Goal: Task Accomplishment & Management: Use online tool/utility

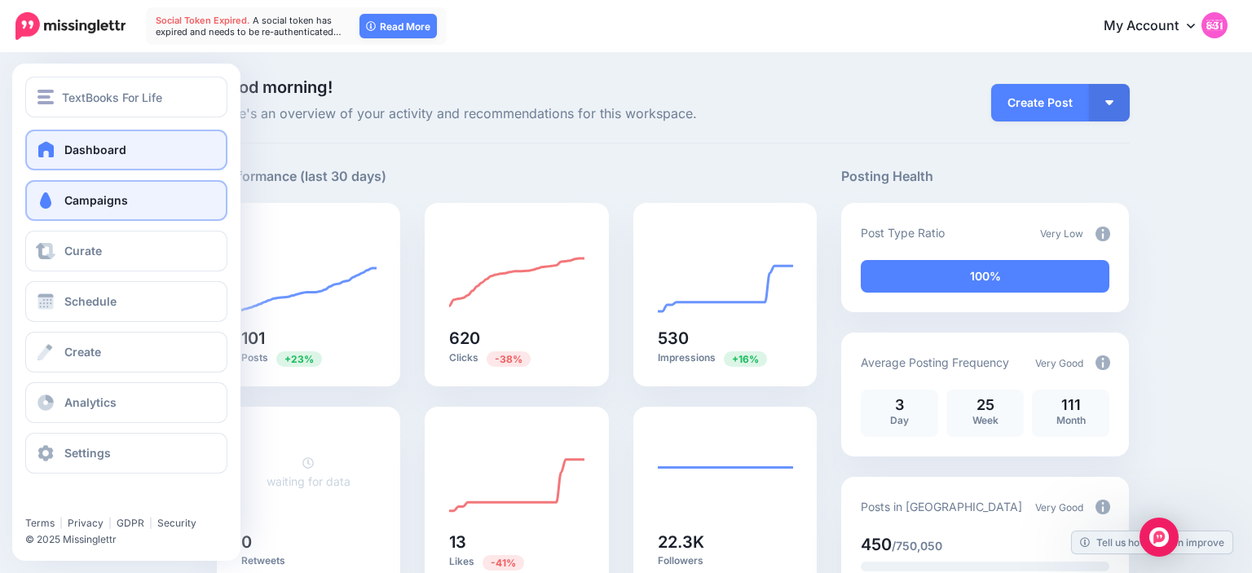
click at [66, 210] on link "Campaigns" at bounding box center [126, 200] width 202 height 41
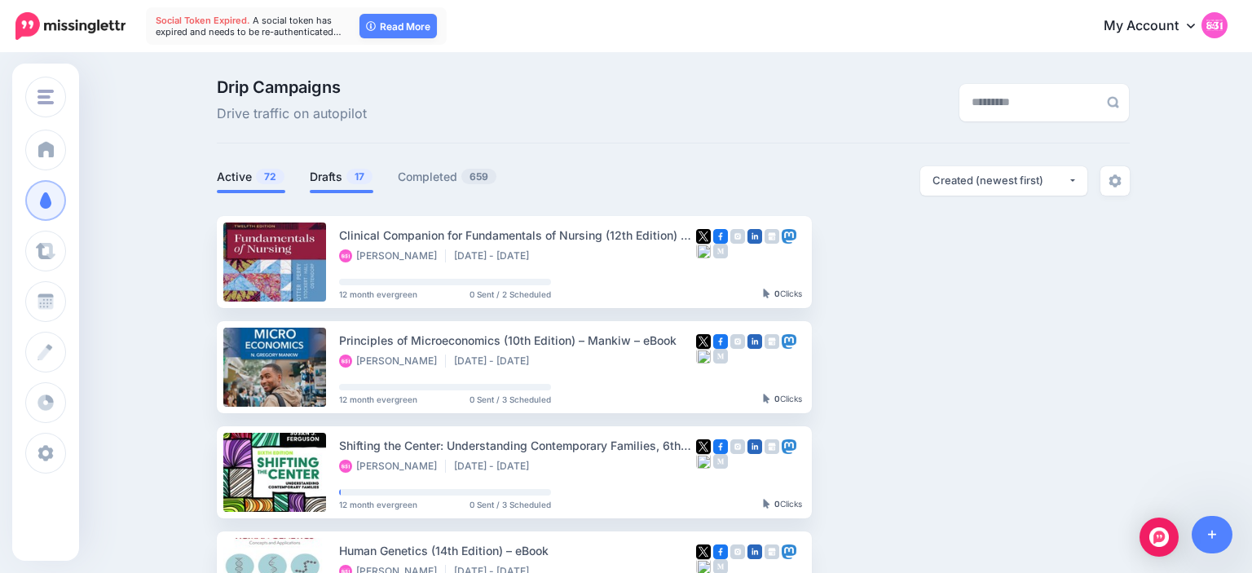
click at [330, 187] on li "Drafts 17" at bounding box center [342, 179] width 64 height 27
click at [331, 167] on li "Drafts 17" at bounding box center [342, 179] width 64 height 27
click at [331, 173] on link "Drafts 17" at bounding box center [342, 177] width 64 height 20
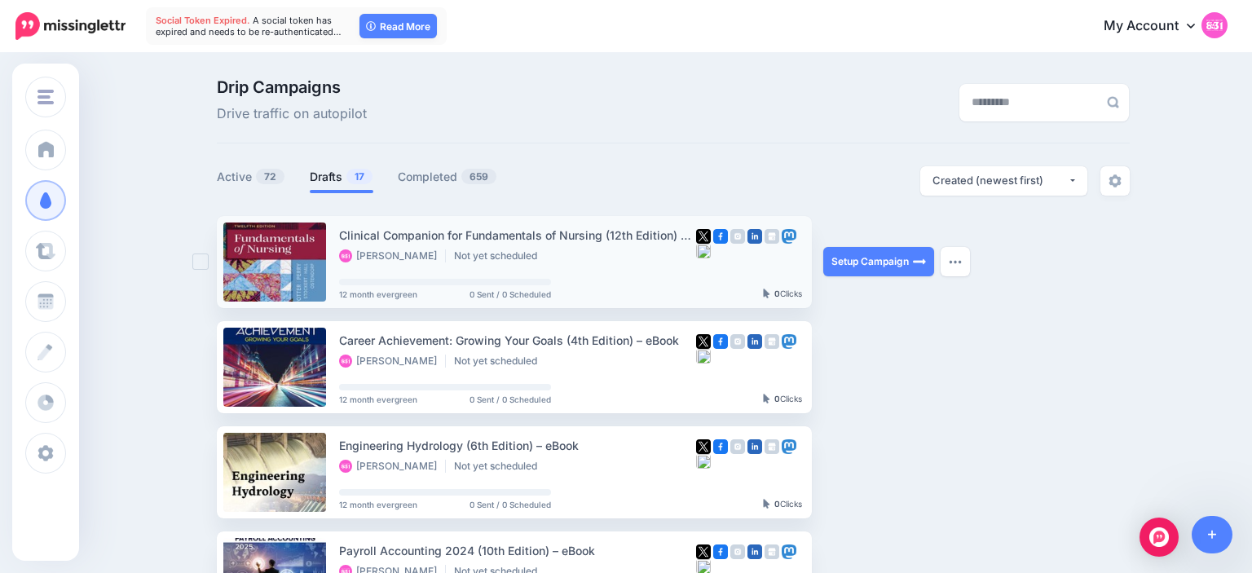
click at [195, 266] on ins at bounding box center [200, 261] width 16 height 16
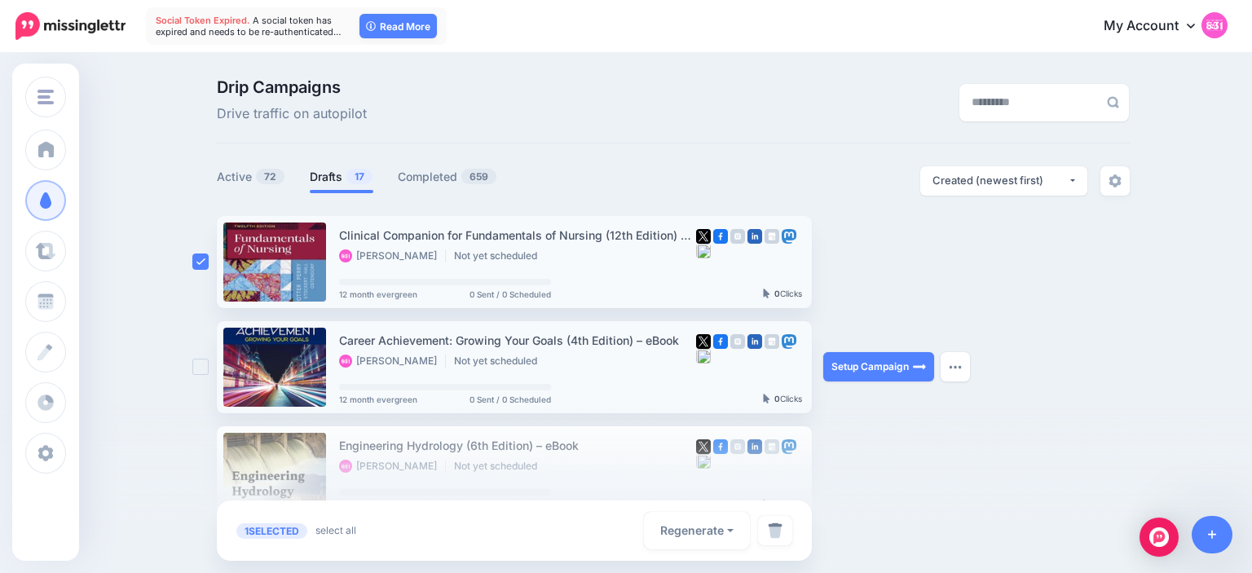
click at [200, 363] on ins at bounding box center [200, 367] width 16 height 16
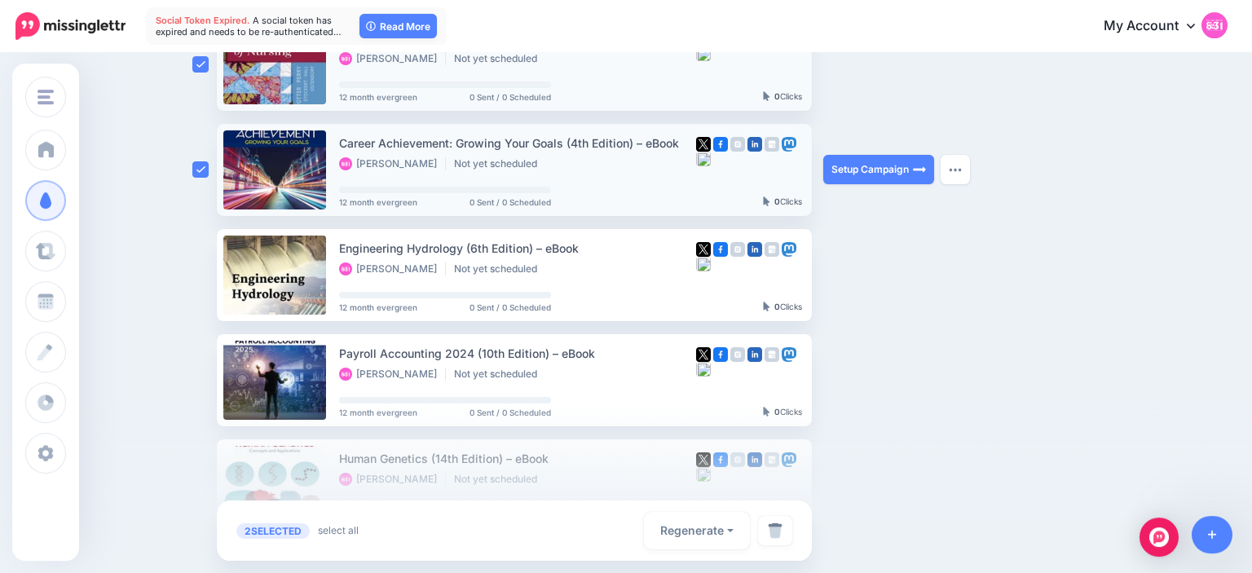
scroll to position [205, 0]
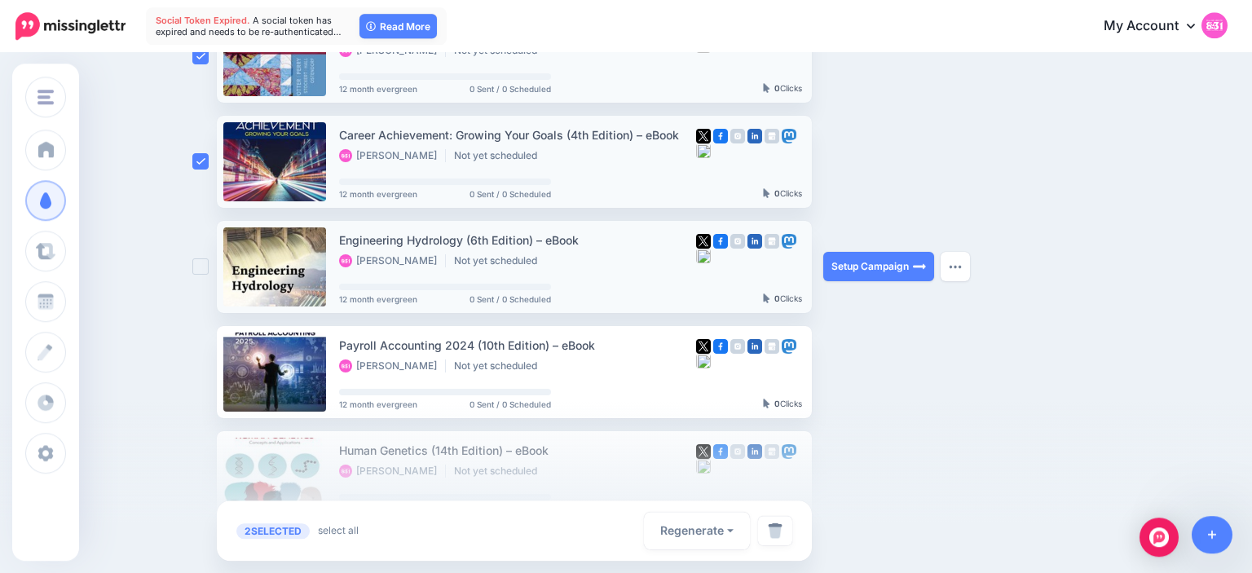
click at [199, 265] on ins at bounding box center [200, 266] width 16 height 16
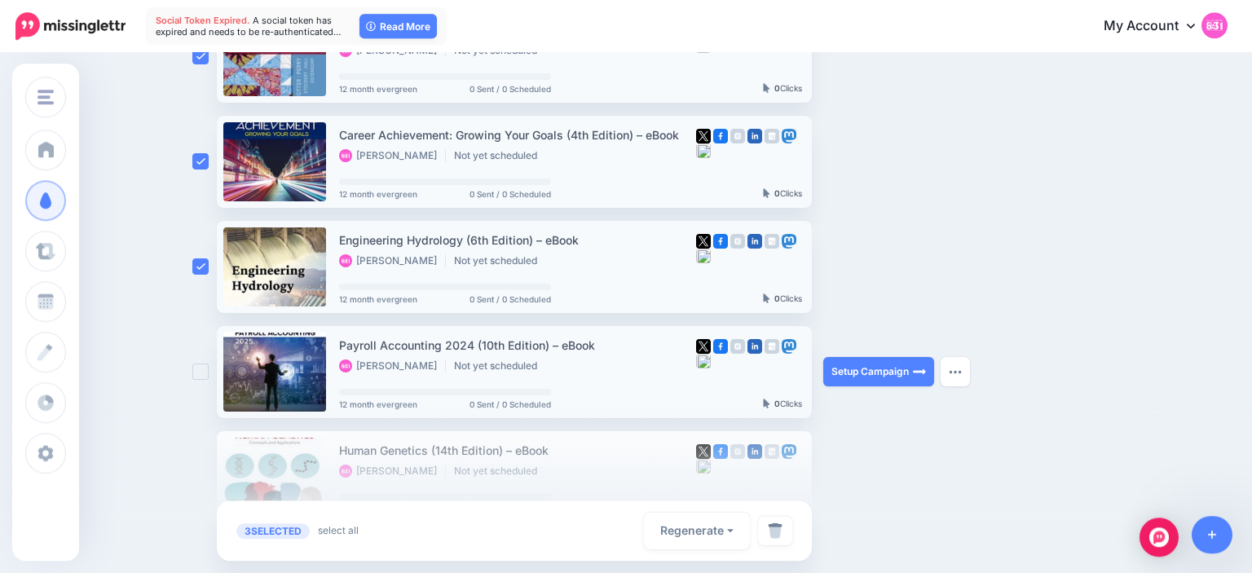
click at [196, 370] on ins at bounding box center [200, 371] width 16 height 16
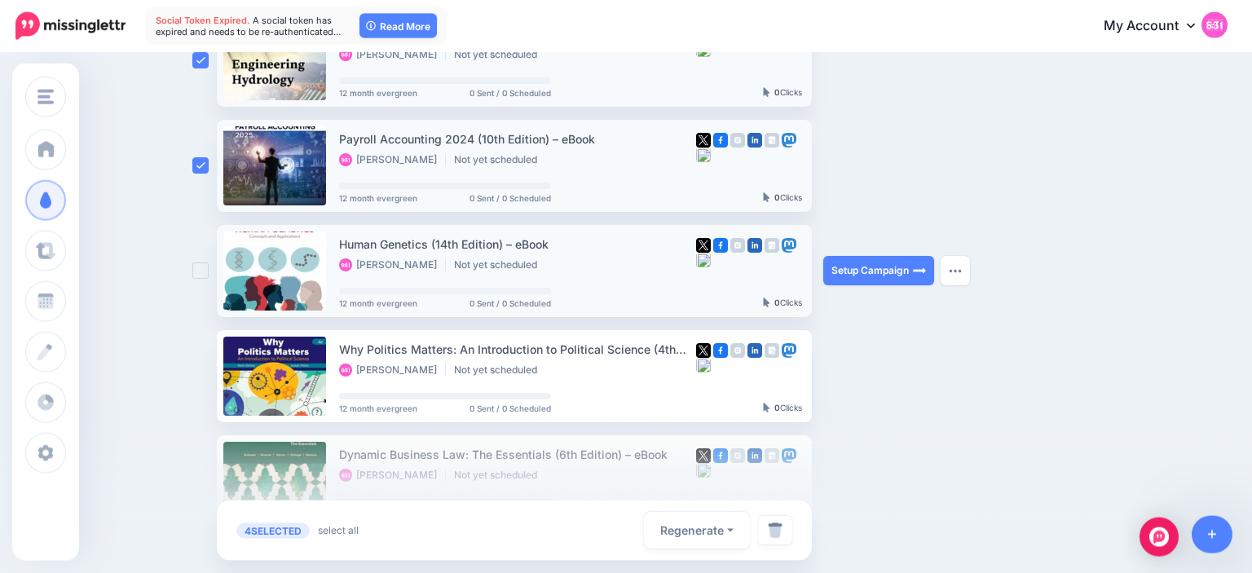
scroll to position [416, 0]
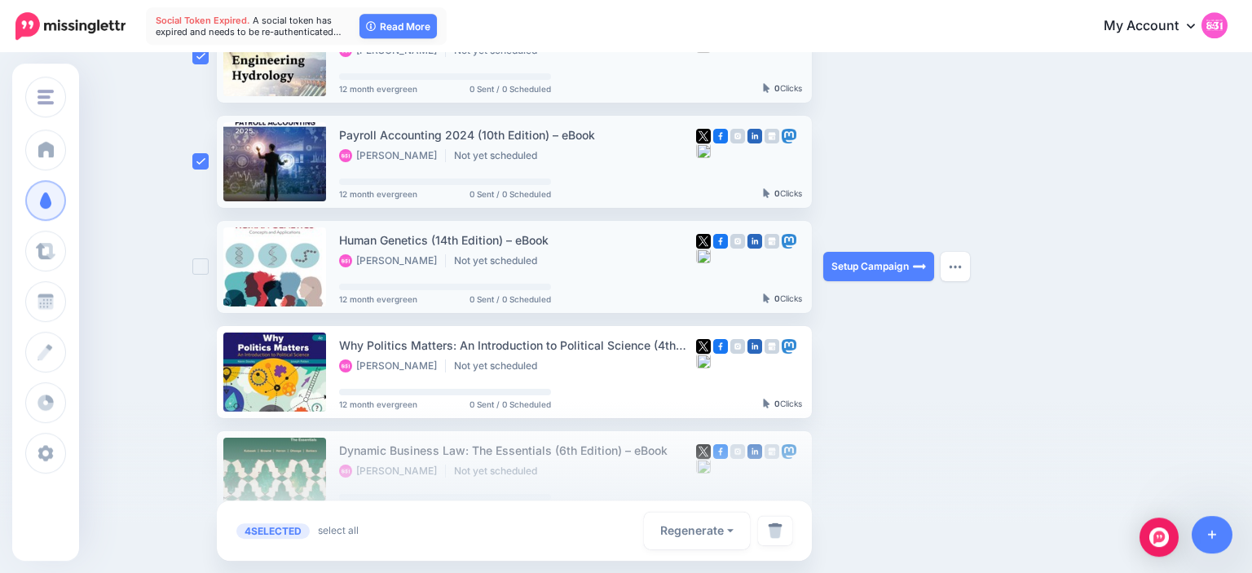
click at [204, 256] on div at bounding box center [204, 267] width 24 height 92
click at [204, 264] on ins at bounding box center [200, 266] width 16 height 16
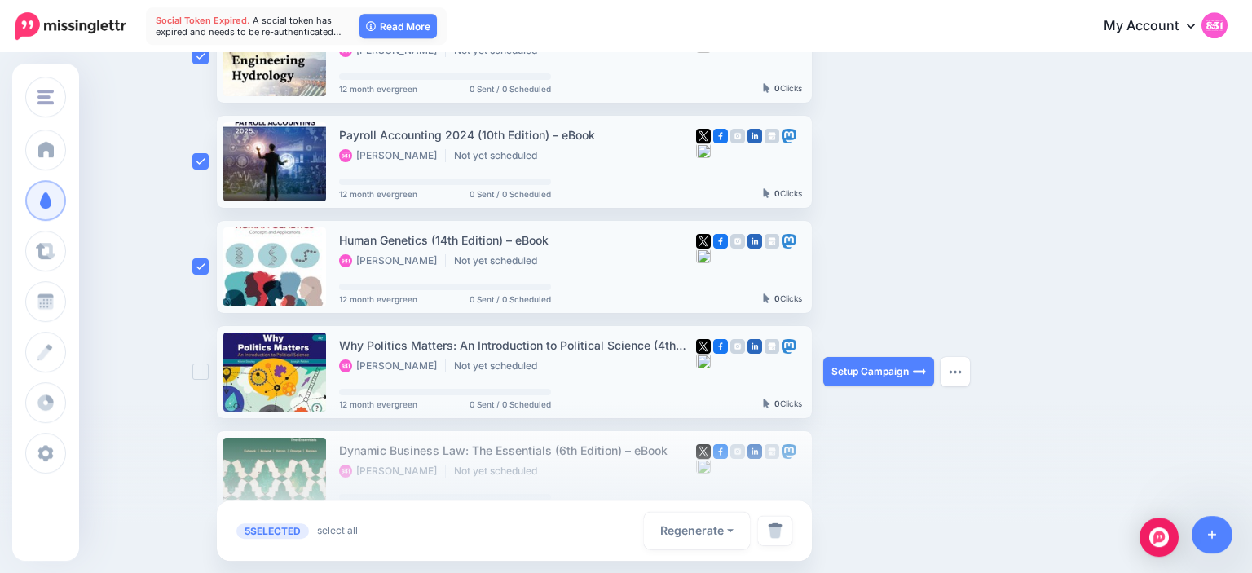
click at [195, 372] on ins at bounding box center [200, 371] width 16 height 16
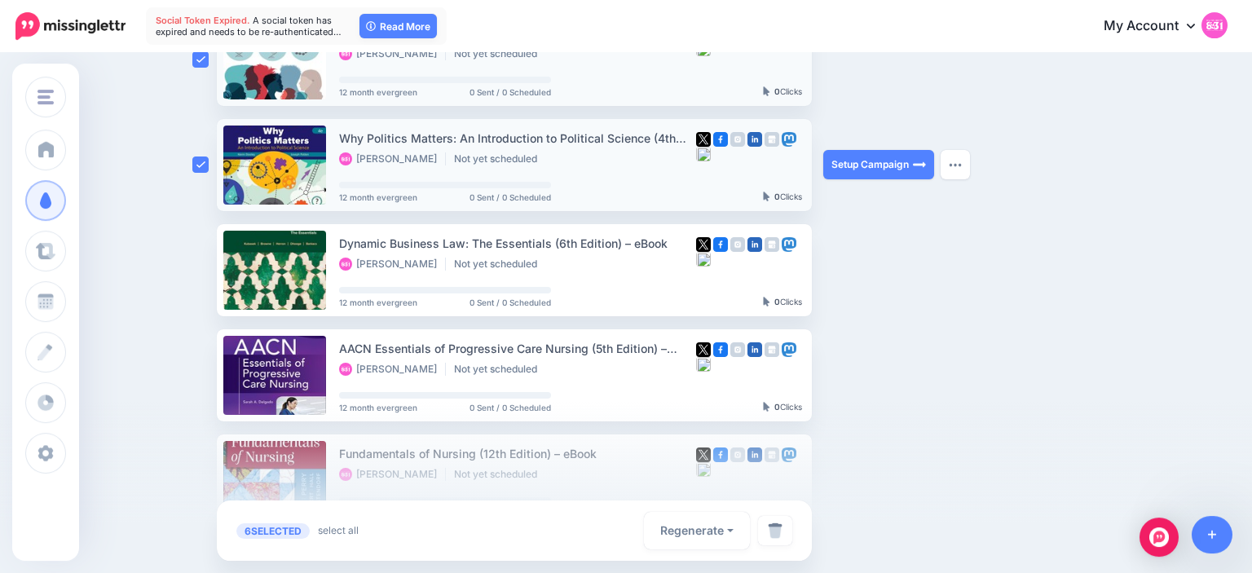
scroll to position [626, 0]
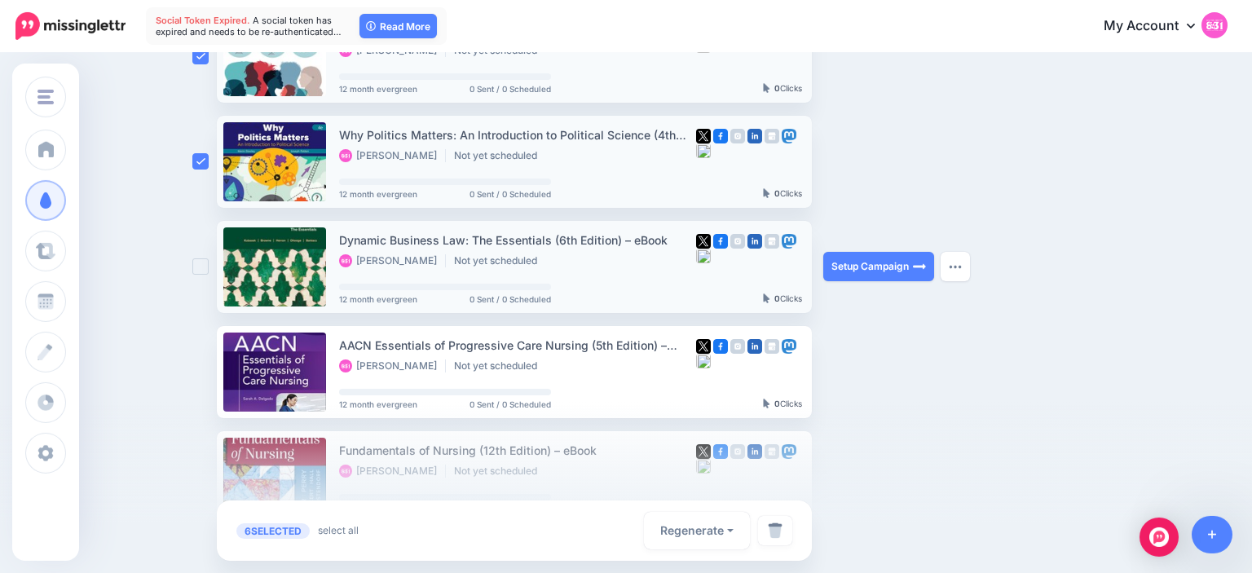
click at [198, 272] on ins at bounding box center [200, 266] width 16 height 16
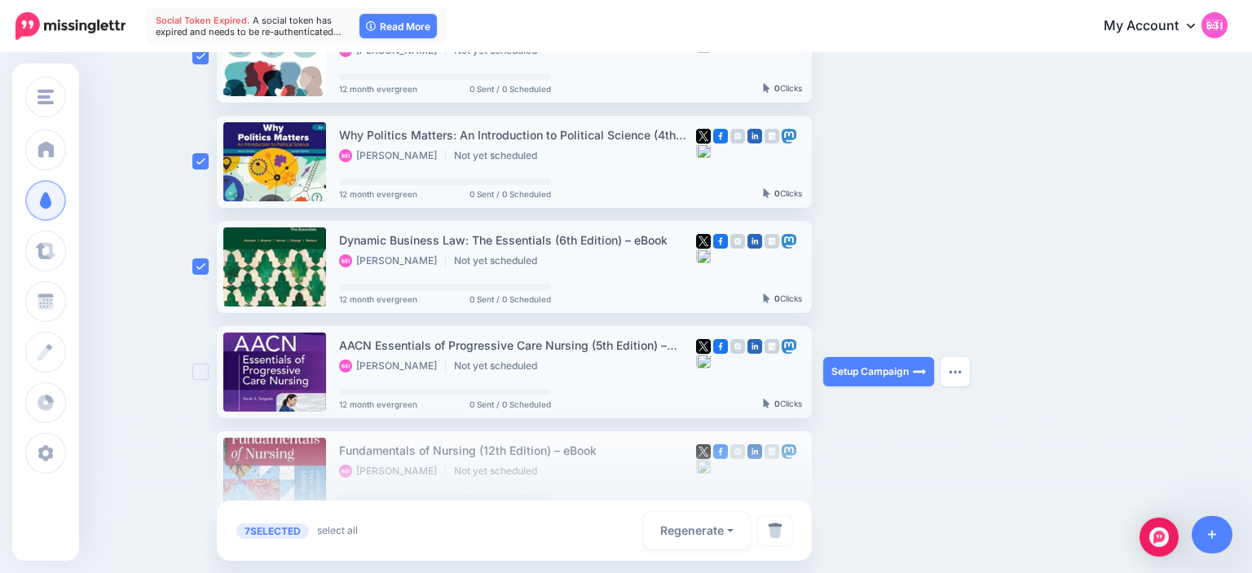
click at [197, 377] on ins at bounding box center [200, 371] width 16 height 16
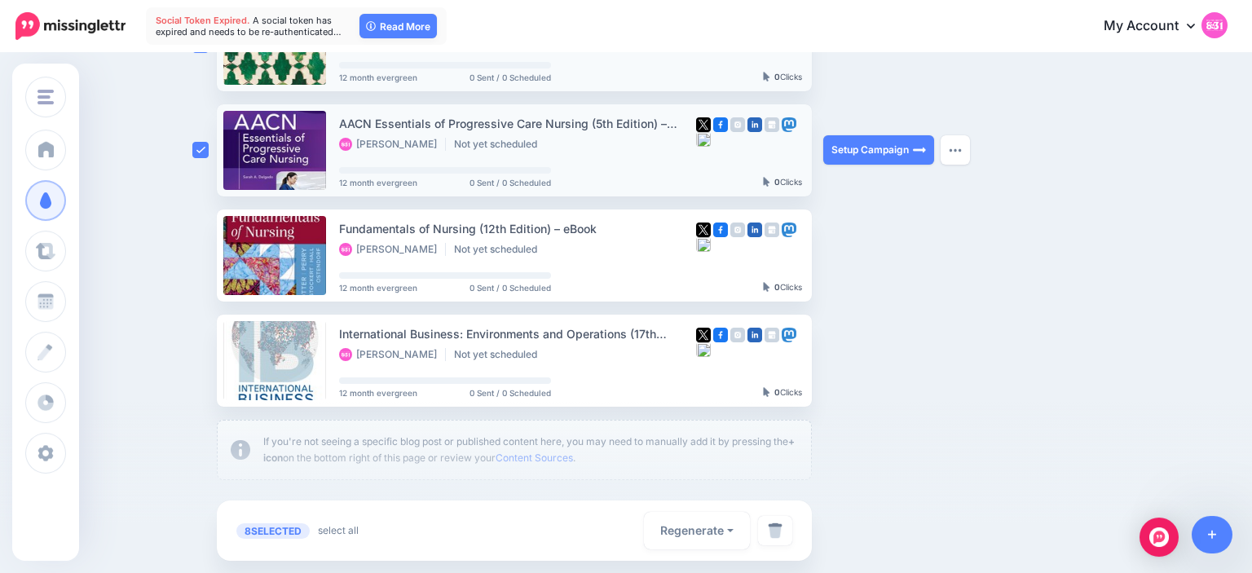
scroll to position [855, 0]
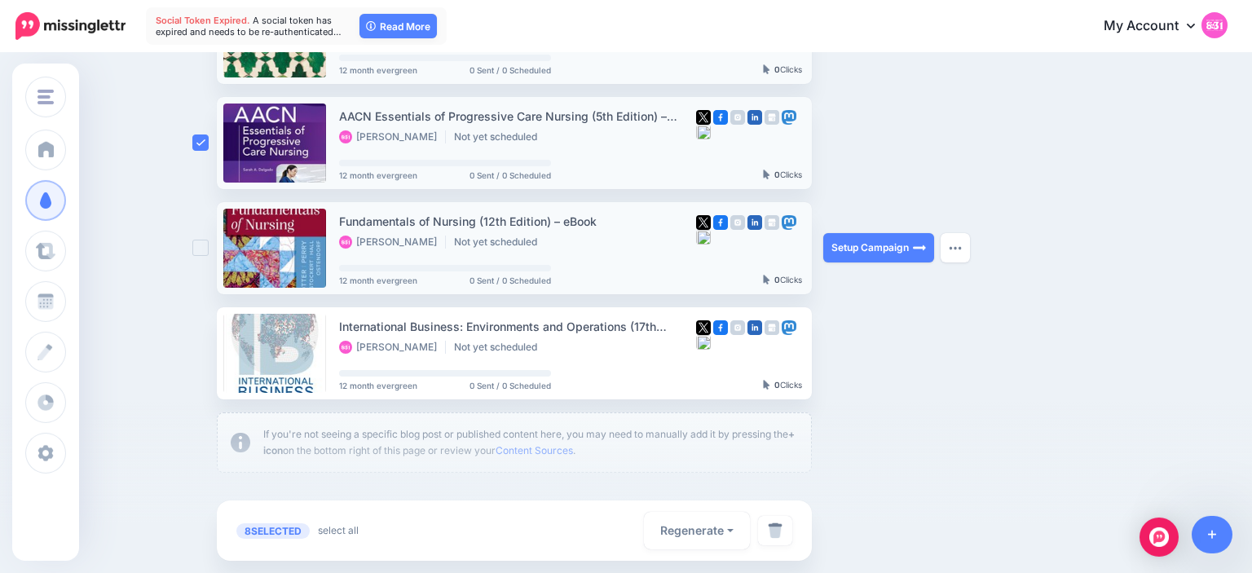
click at [200, 255] on ins at bounding box center [200, 248] width 16 height 16
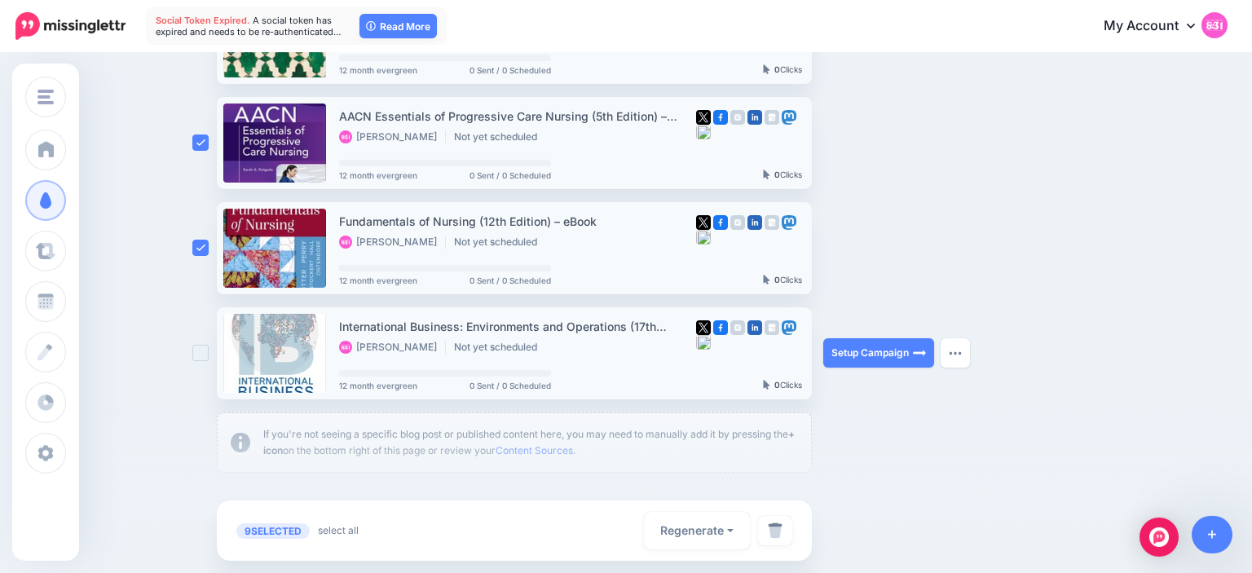
click at [200, 354] on ins at bounding box center [200, 353] width 16 height 16
click at [772, 526] on img at bounding box center [775, 530] width 15 height 16
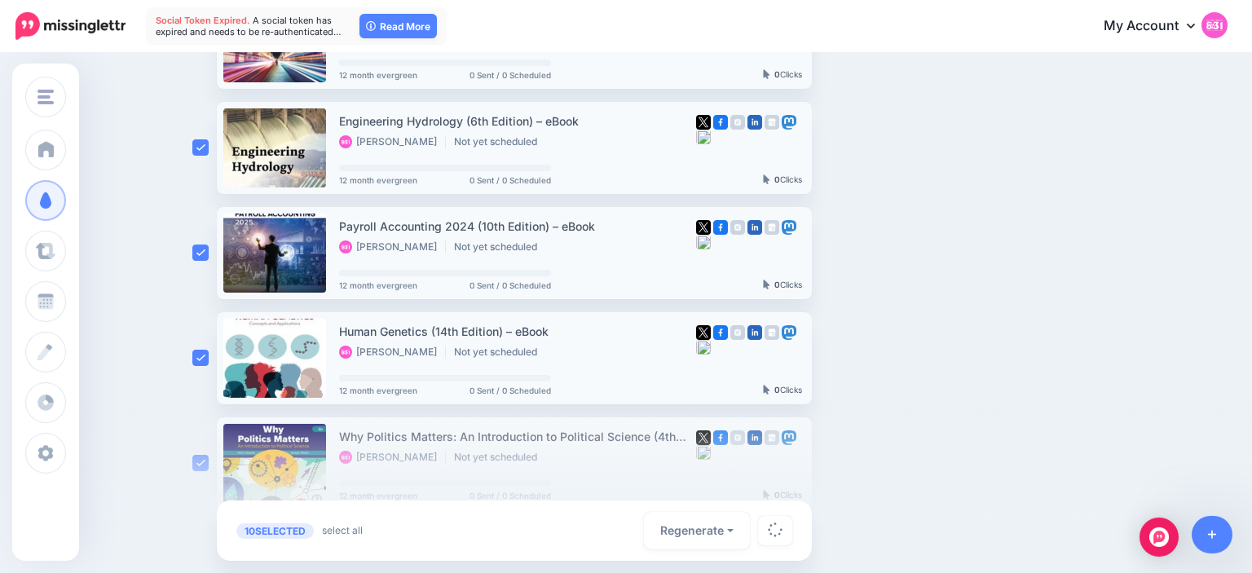
scroll to position [0, 0]
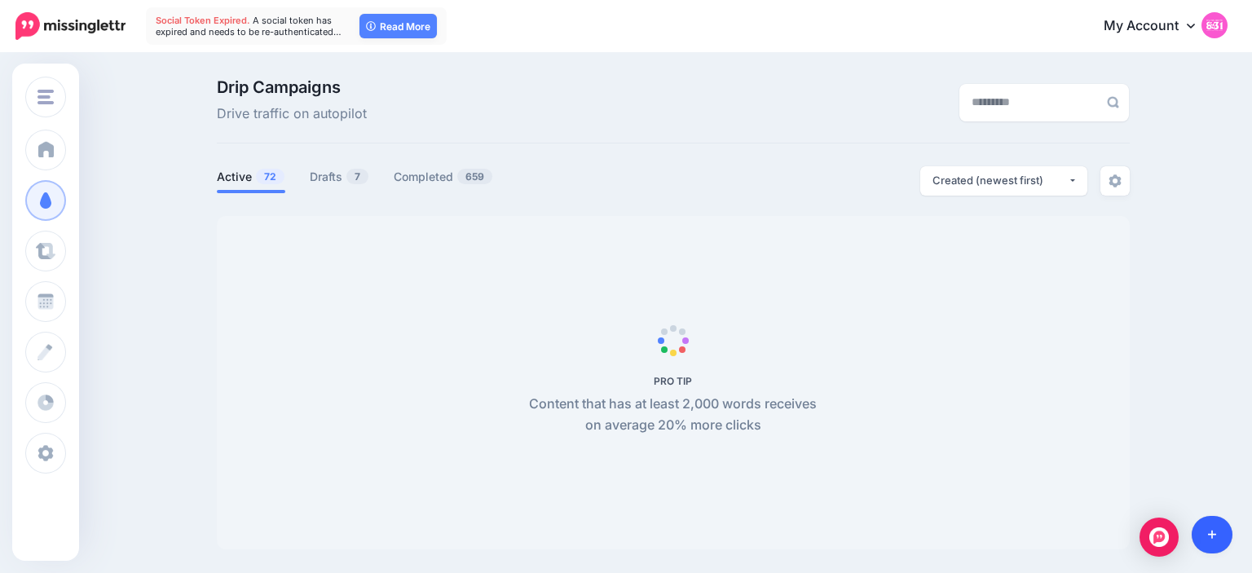
click at [1210, 526] on link at bounding box center [1212, 534] width 42 height 37
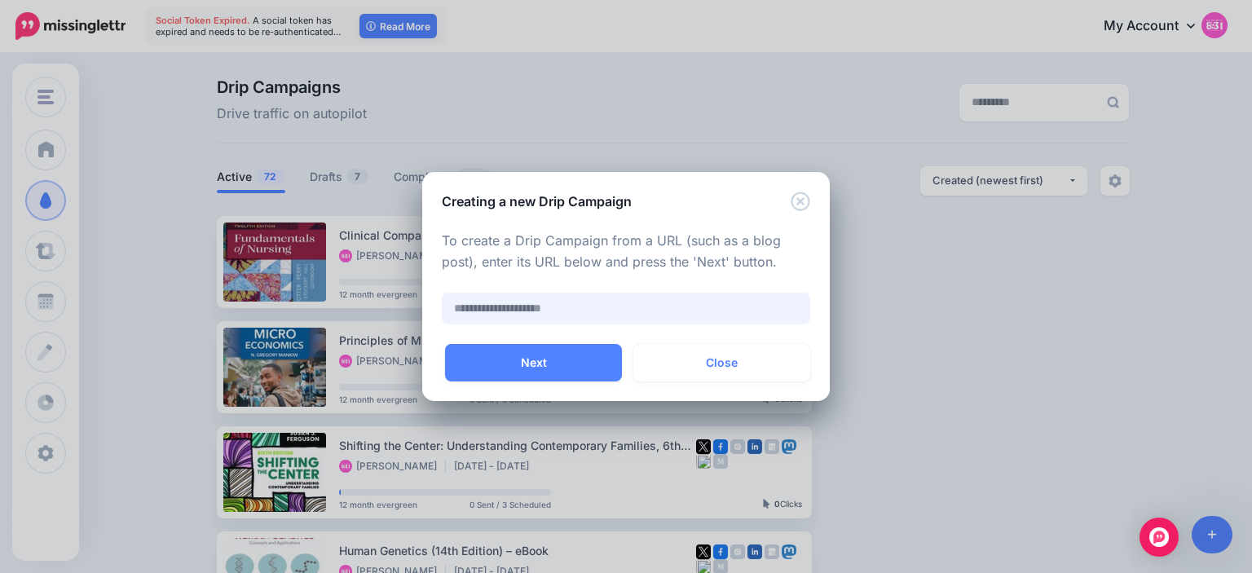
paste input "**********"
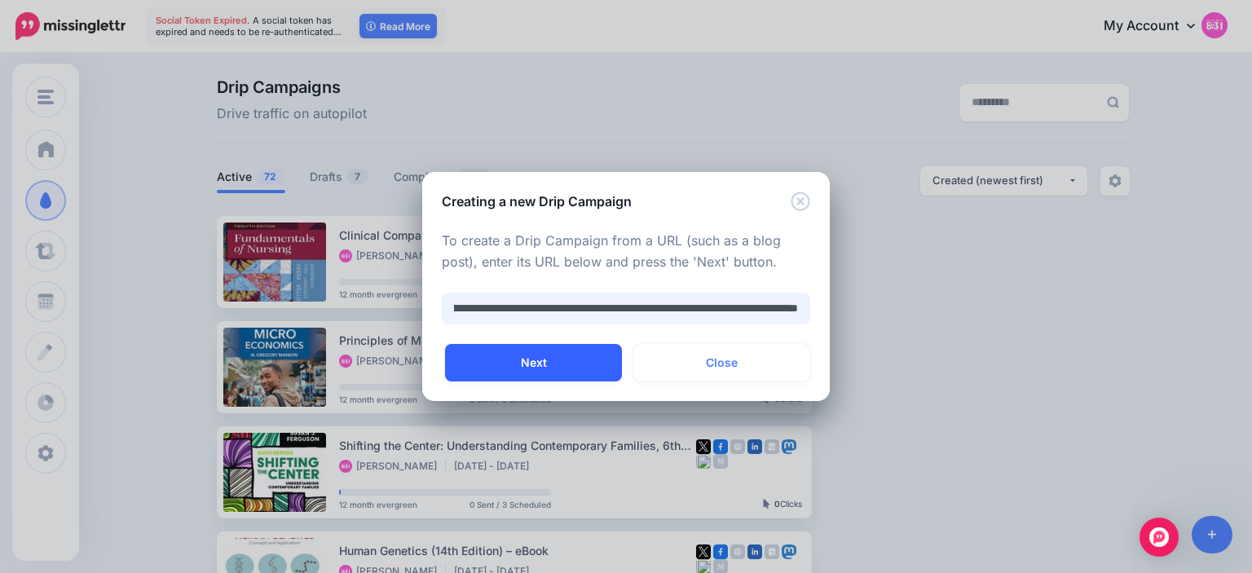
type input "**********"
click at [543, 359] on button "Next" at bounding box center [533, 362] width 177 height 37
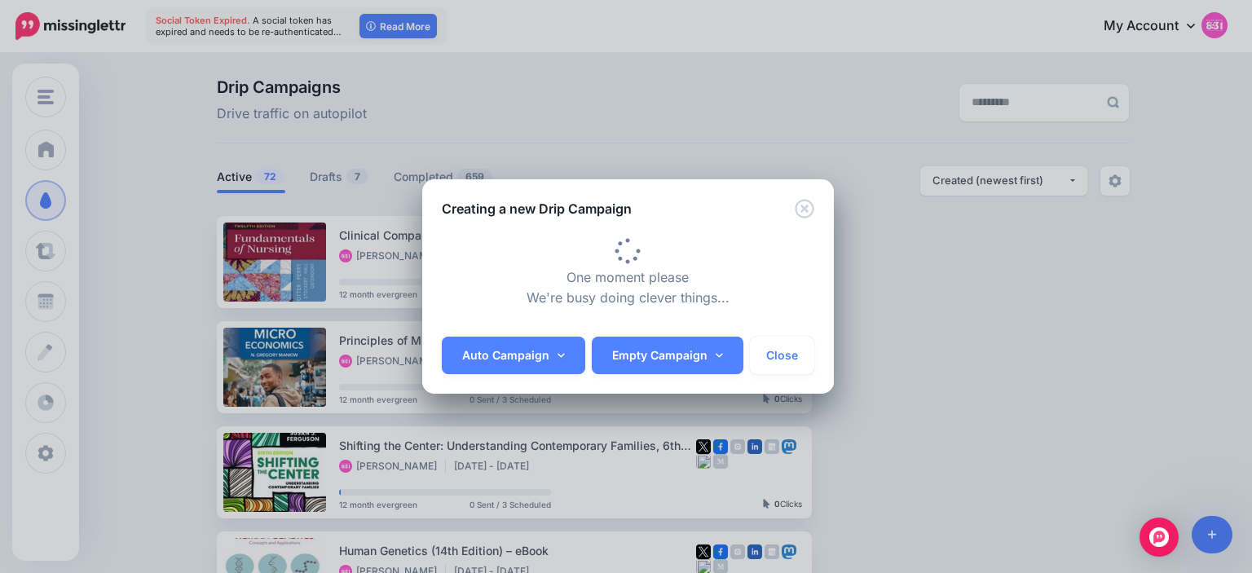
type input "**********"
